Goal: Information Seeking & Learning: Understand process/instructions

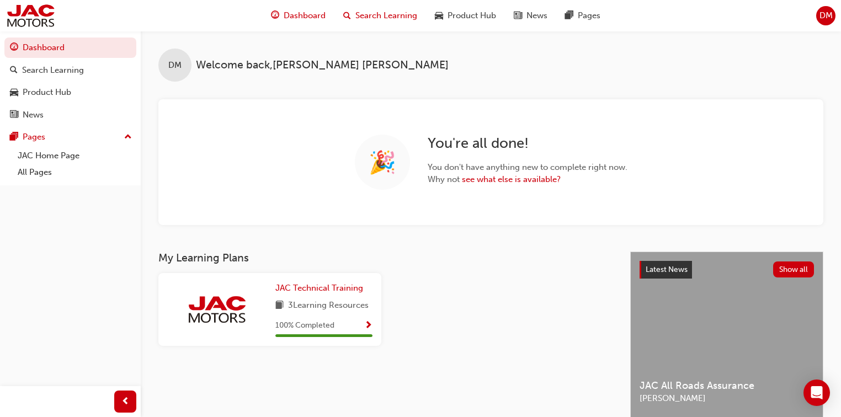
click at [356, 12] on span "Search Learning" at bounding box center [386, 15] width 62 height 13
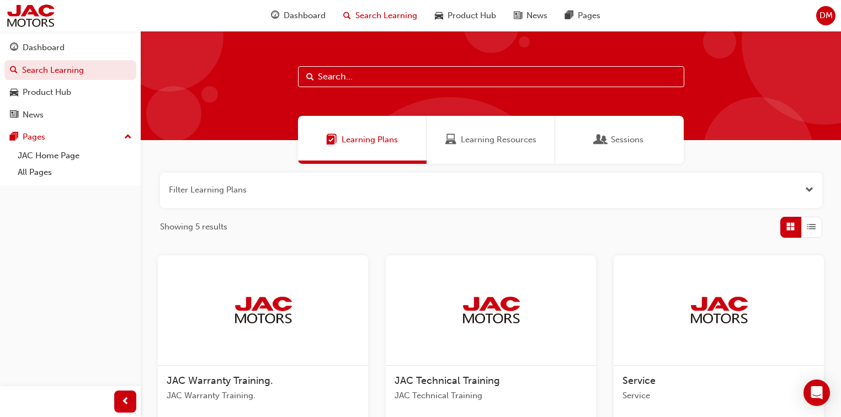
drag, startPoint x: 330, startPoint y: 76, endPoint x: 335, endPoint y: 71, distance: 7.8
click at [331, 76] on input "text" at bounding box center [491, 76] width 386 height 21
type input "park sensor"
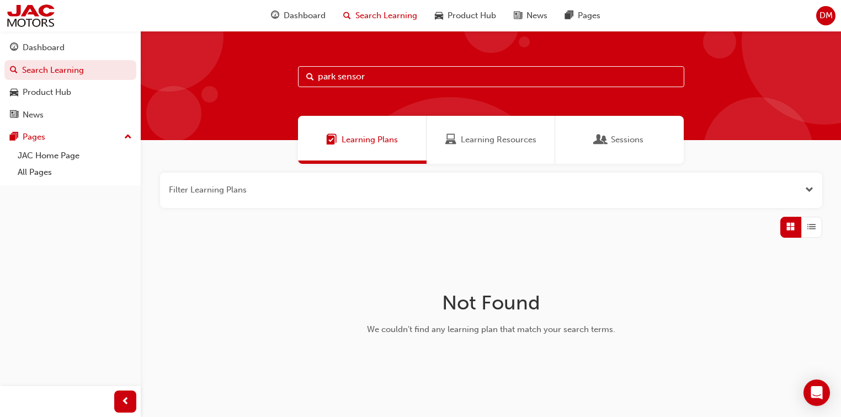
click at [491, 127] on div "Learning Resources" at bounding box center [491, 140] width 129 height 48
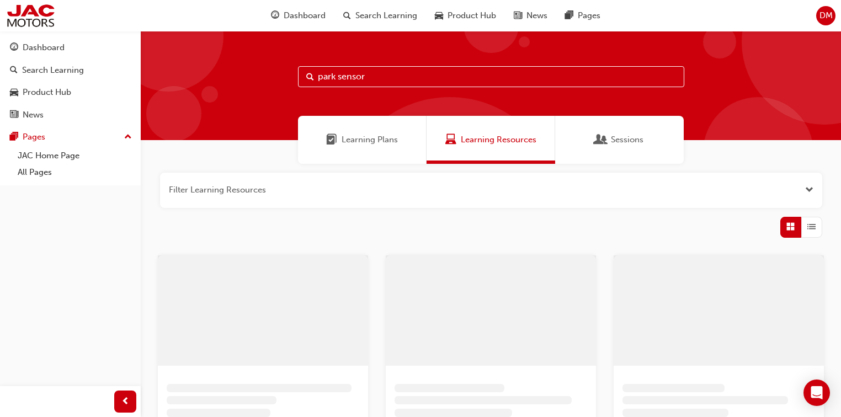
click at [578, 128] on div "Sessions" at bounding box center [619, 140] width 129 height 48
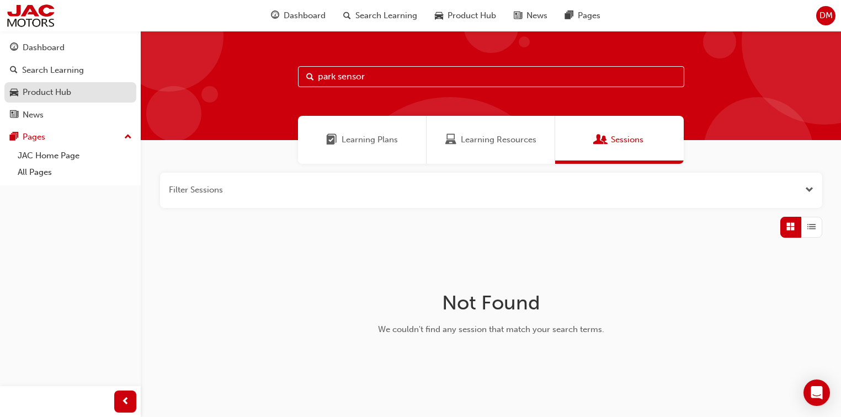
click at [45, 86] on div "Product Hub" at bounding box center [70, 93] width 121 height 14
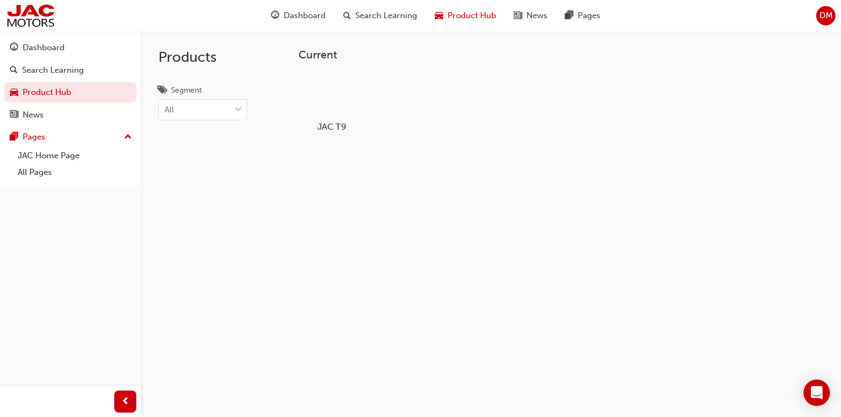
click at [327, 111] on div at bounding box center [331, 95] width 61 height 44
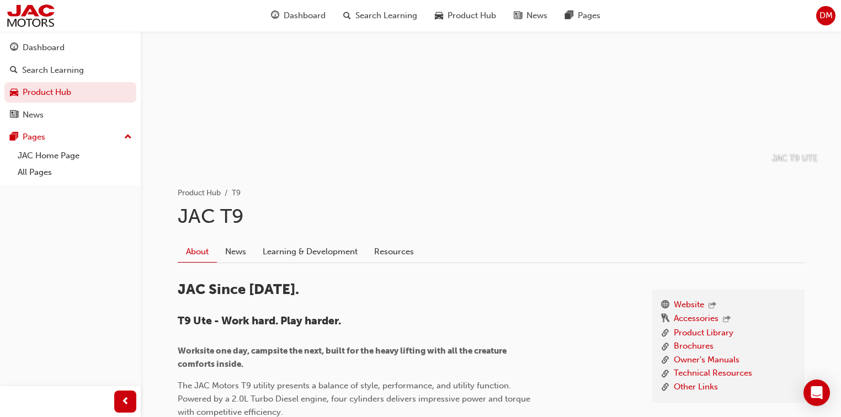
scroll to position [221, 0]
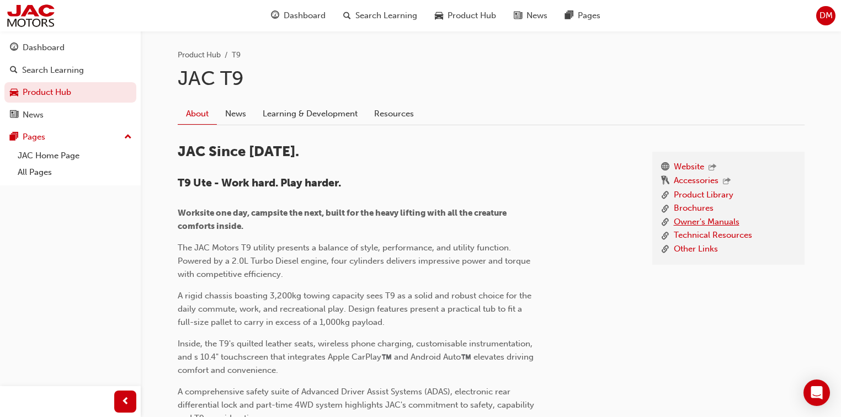
click at [716, 222] on link "Owner's Manuals" at bounding box center [707, 223] width 66 height 14
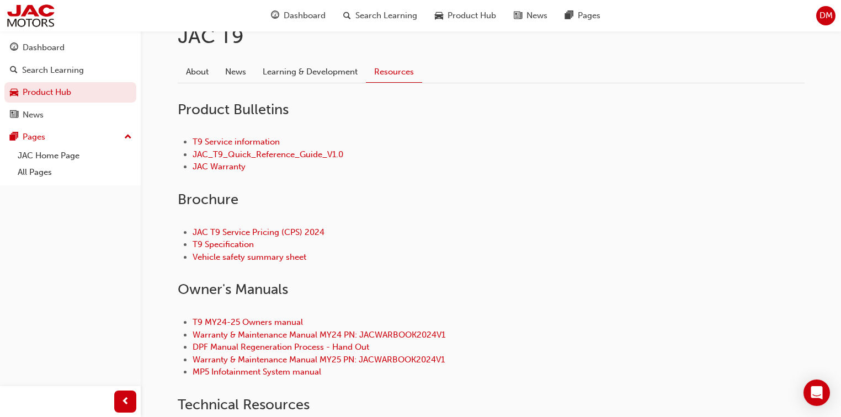
scroll to position [265, 0]
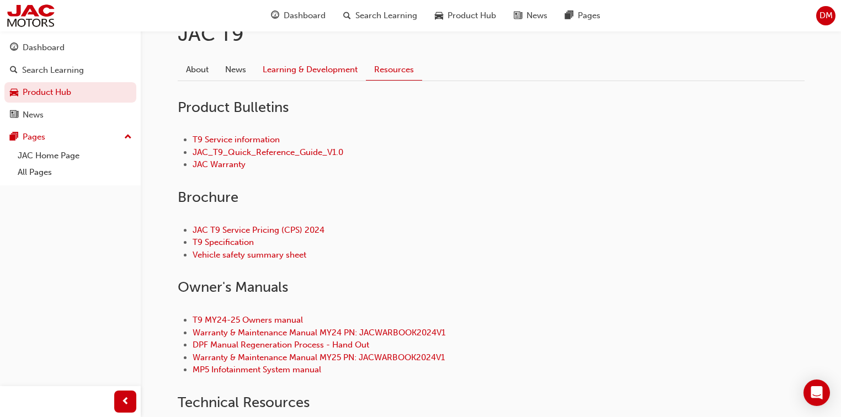
click at [349, 72] on link "Learning & Development" at bounding box center [309, 69] width 111 height 21
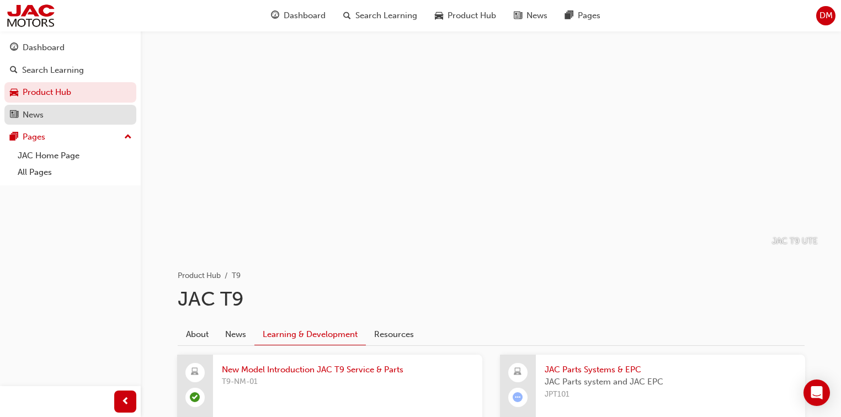
click at [50, 116] on div "News" at bounding box center [70, 115] width 121 height 14
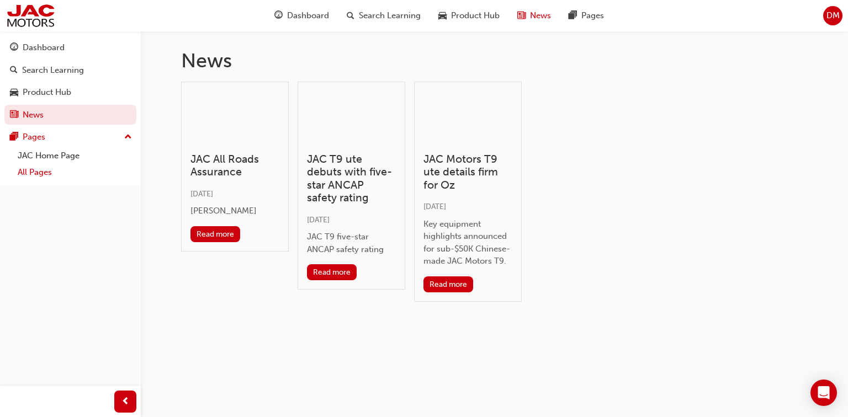
click at [45, 169] on link "All Pages" at bounding box center [74, 172] width 123 height 17
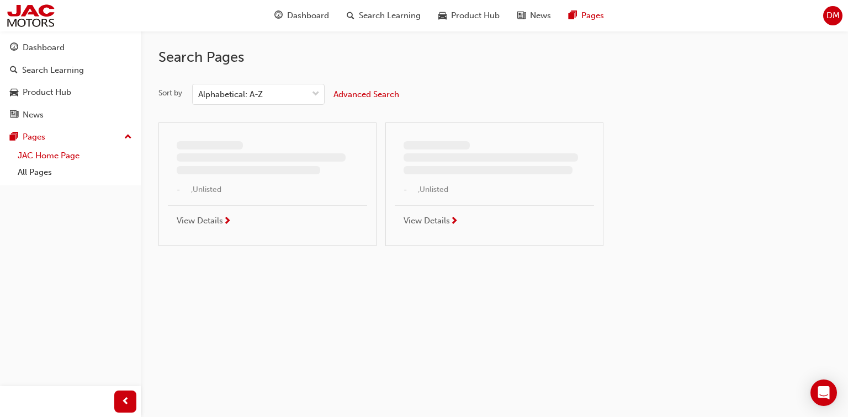
click at [47, 150] on link "JAC Home Page" at bounding box center [74, 155] width 123 height 17
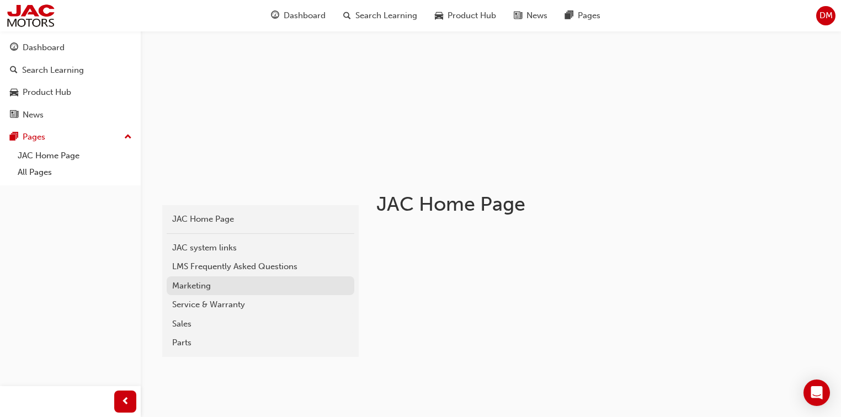
scroll to position [88, 0]
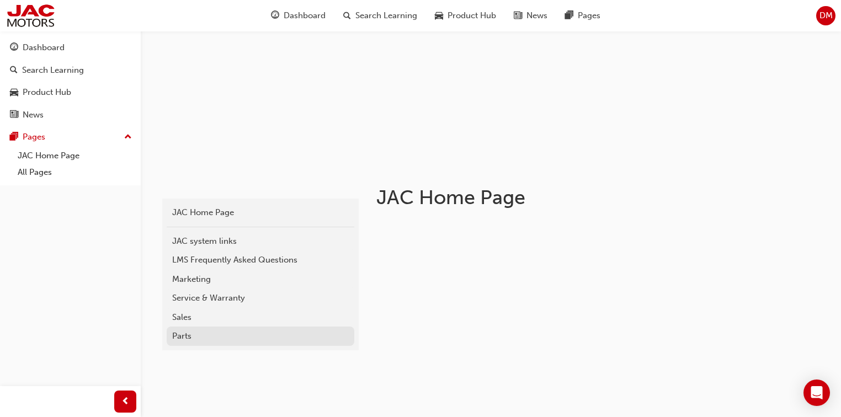
click at [273, 328] on link "Parts" at bounding box center [261, 336] width 188 height 19
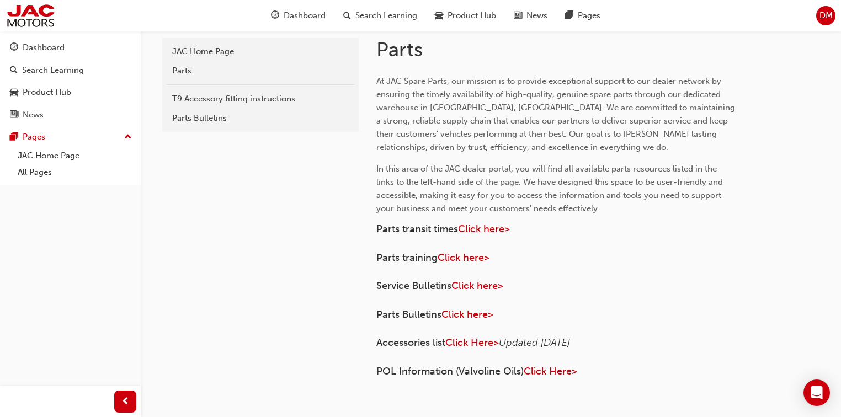
scroll to position [44, 0]
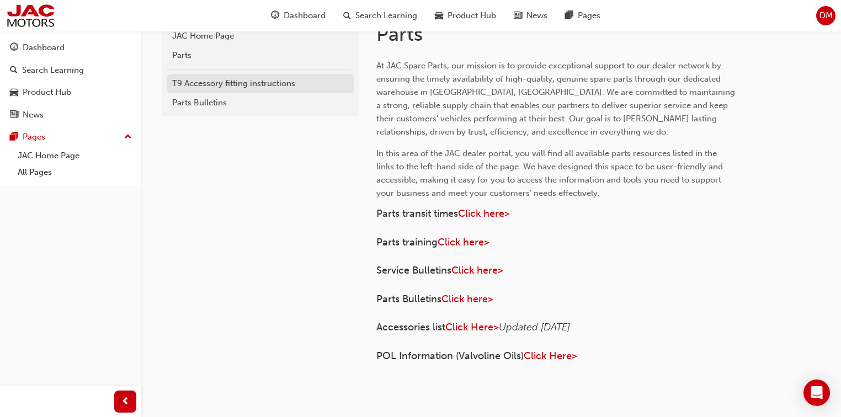
click at [190, 87] on div "T9 Accessory fitting instructions" at bounding box center [260, 83] width 177 height 13
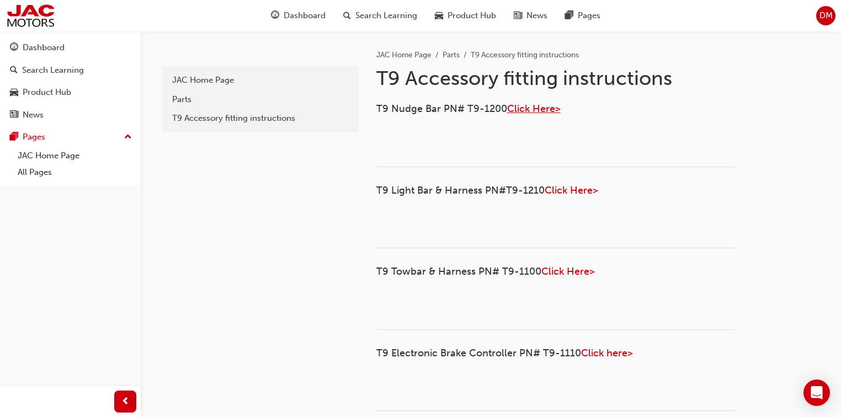
click at [509, 106] on span "Click Here>" at bounding box center [534, 109] width 54 height 12
